Goal: Transaction & Acquisition: Purchase product/service

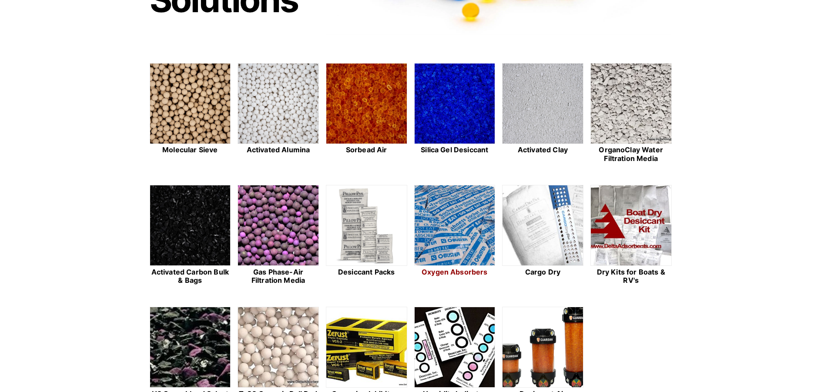
scroll to position [261, 0]
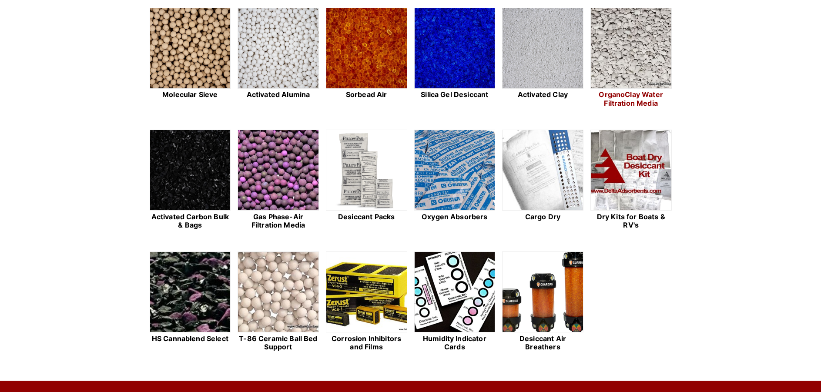
click at [624, 48] on img at bounding box center [631, 48] width 80 height 81
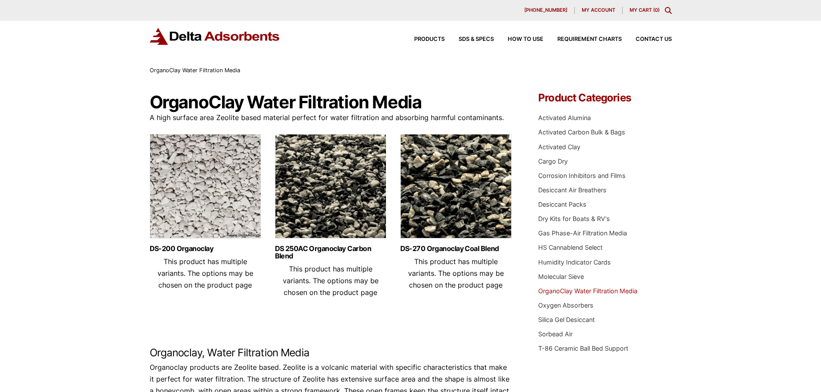
click at [319, 193] on img at bounding box center [330, 188] width 111 height 109
